Goal: Transaction & Acquisition: Purchase product/service

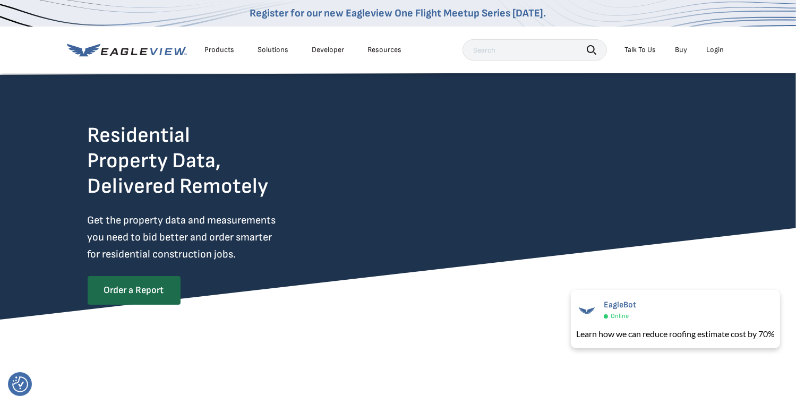
click at [709, 50] on div "Login" at bounding box center [716, 50] width 18 height 10
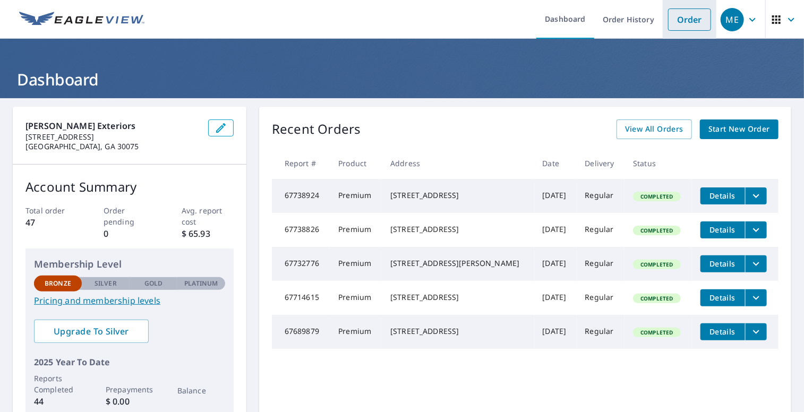
click at [685, 23] on link "Order" at bounding box center [689, 19] width 43 height 22
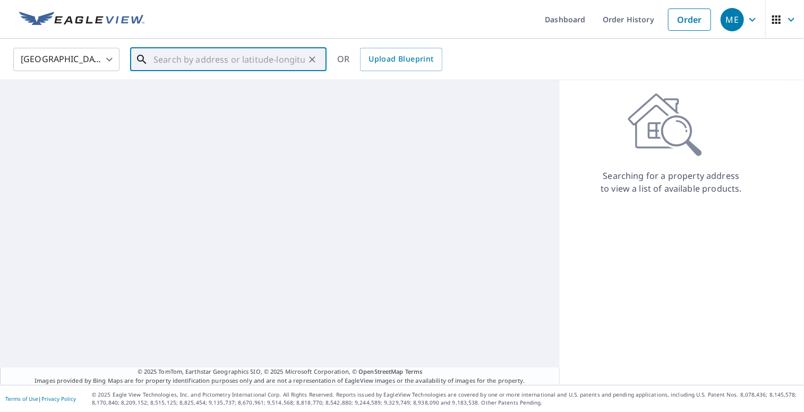
click at [222, 60] on input "text" at bounding box center [228, 60] width 151 height 30
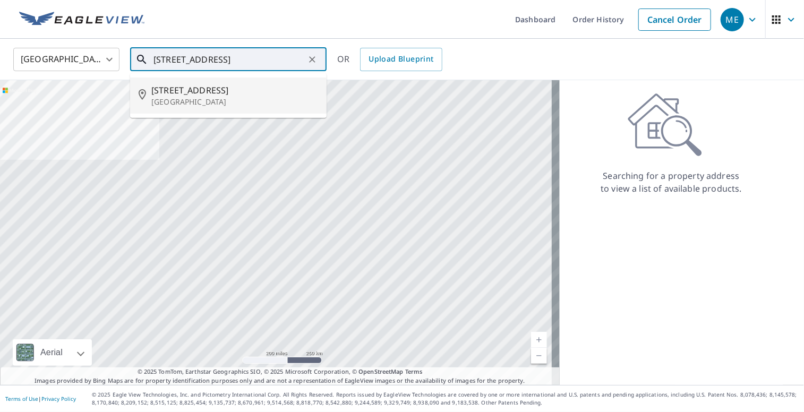
click at [216, 91] on span "3219 Lincoln Ter" at bounding box center [234, 90] width 167 height 13
type input "3219 Lincoln Ter Lawrenceville, GA 30044"
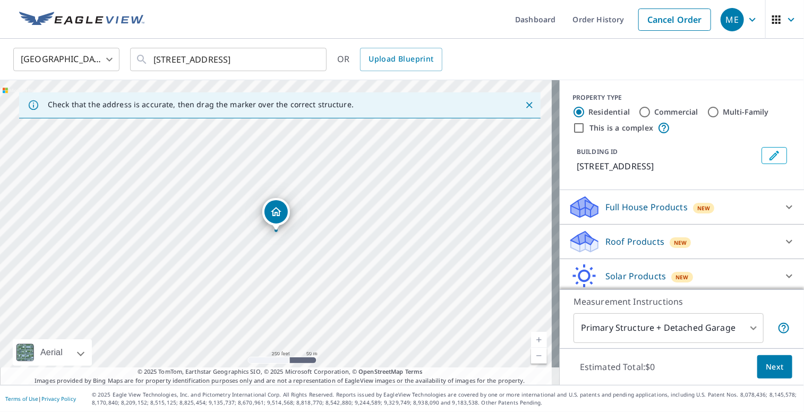
click at [636, 232] on div "Roof Products New" at bounding box center [672, 241] width 208 height 25
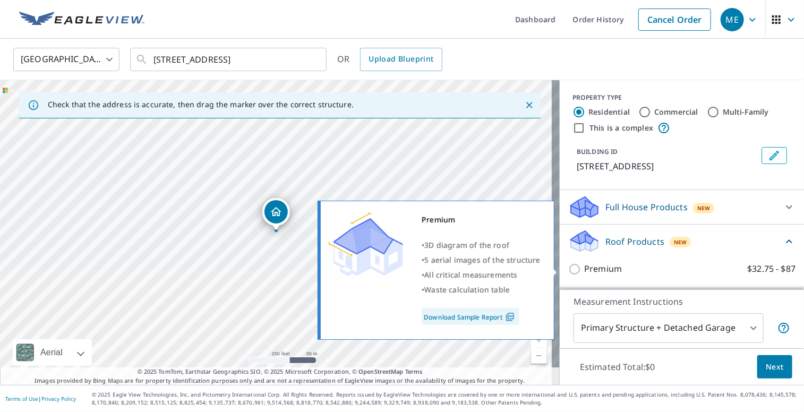
click at [612, 267] on p "Premium" at bounding box center [603, 268] width 38 height 13
click at [584, 267] on input "Premium $32.75 - $87" at bounding box center [576, 269] width 16 height 13
checkbox input "true"
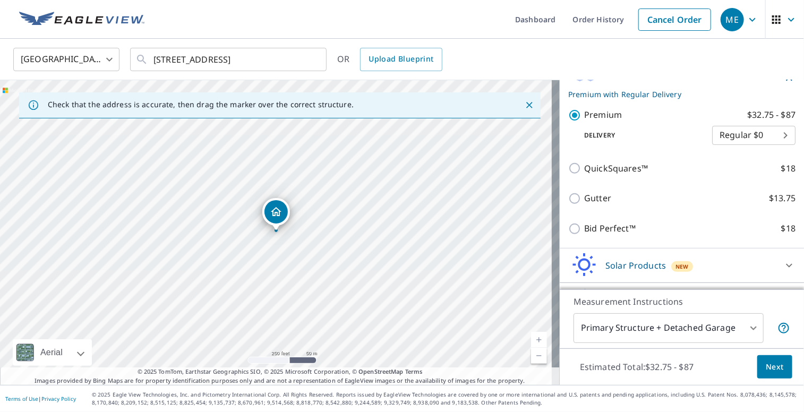
scroll to position [198, 0]
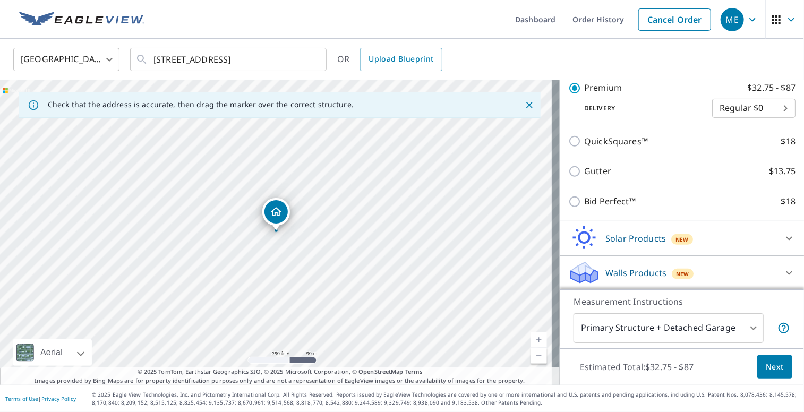
click at [719, 327] on body "ME ME Dashboard Order History Cancel Order ME United States US ​ 3219 Lincoln T…" at bounding box center [402, 206] width 804 height 412
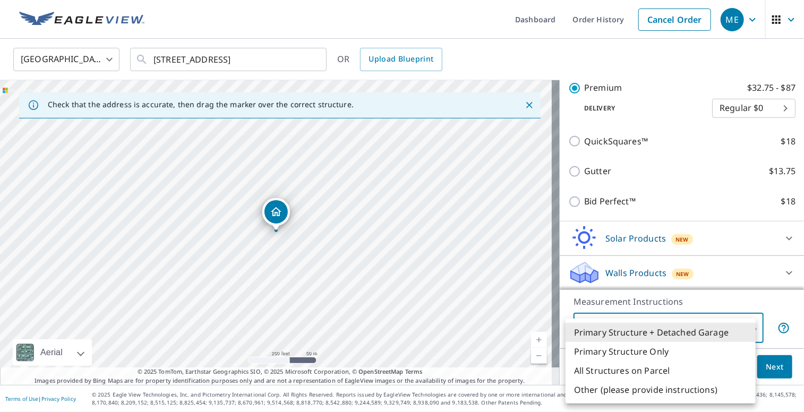
click at [696, 350] on li "Primary Structure Only" at bounding box center [660, 351] width 190 height 19
type input "2"
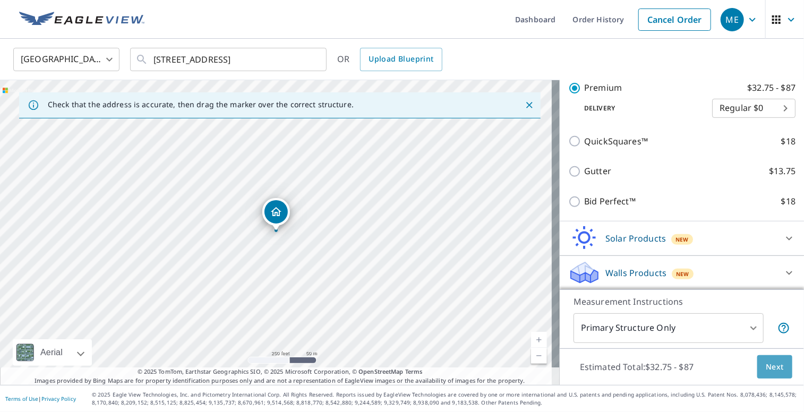
click at [758, 368] on button "Next" at bounding box center [774, 367] width 35 height 24
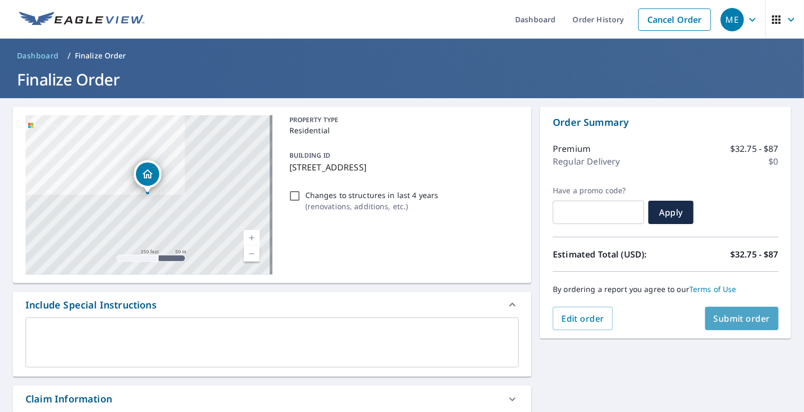
click at [730, 316] on span "Submit order" at bounding box center [742, 319] width 57 height 12
